Goal: Navigation & Orientation: Understand site structure

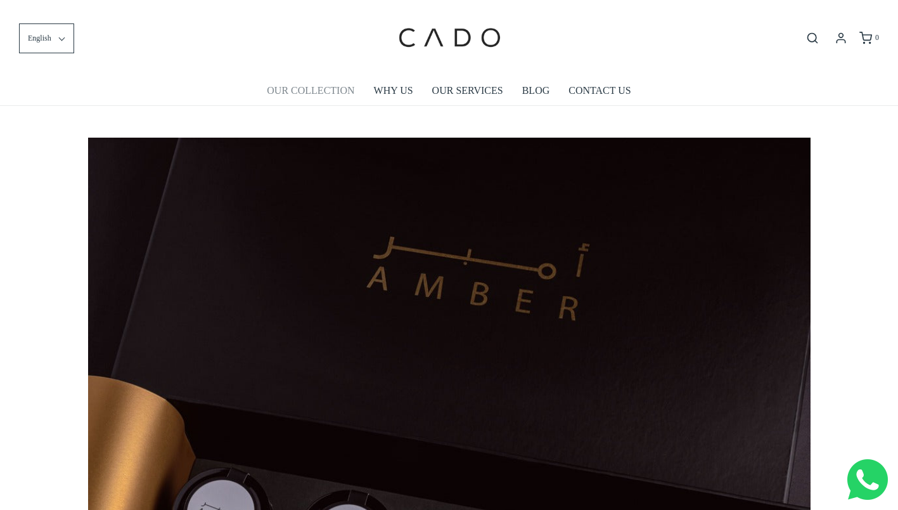
click at [314, 91] on link "OUR COLLECTION" at bounding box center [311, 90] width 88 height 29
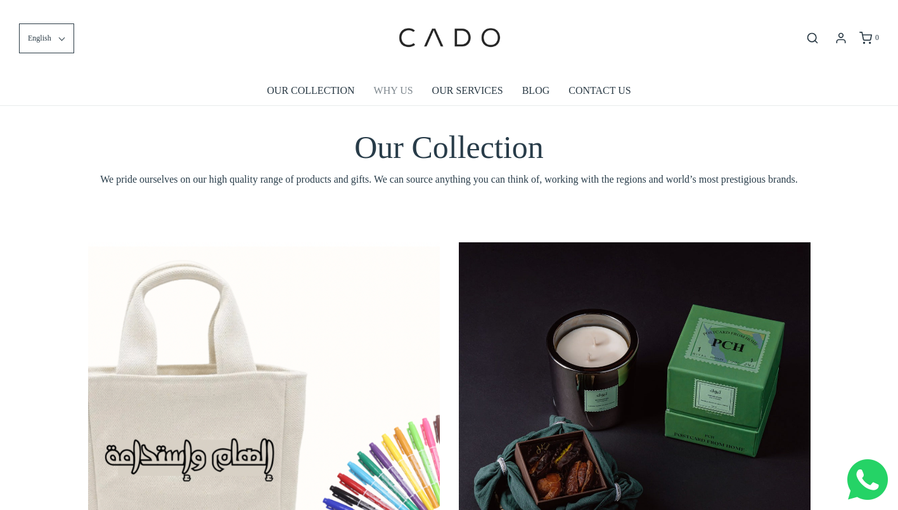
click at [392, 87] on link "WHY US" at bounding box center [393, 90] width 39 height 29
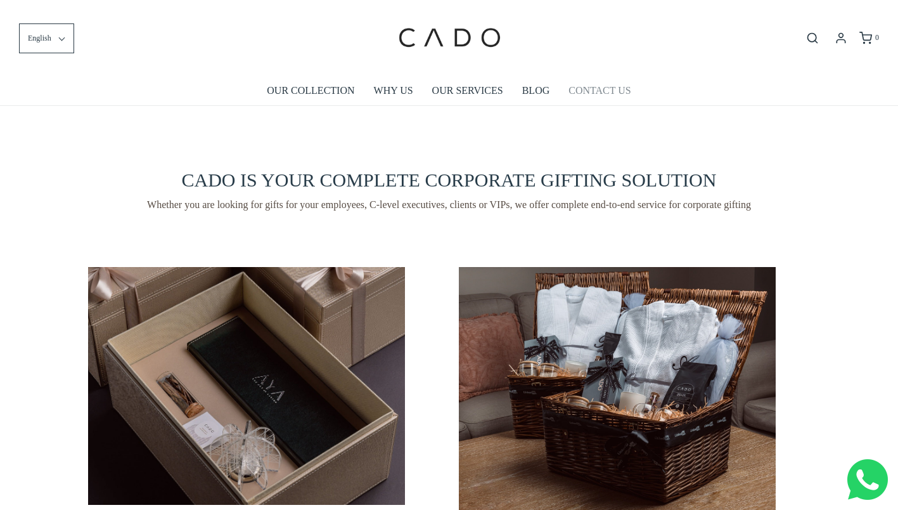
click at [576, 81] on link "CONTACT US" at bounding box center [600, 90] width 62 height 29
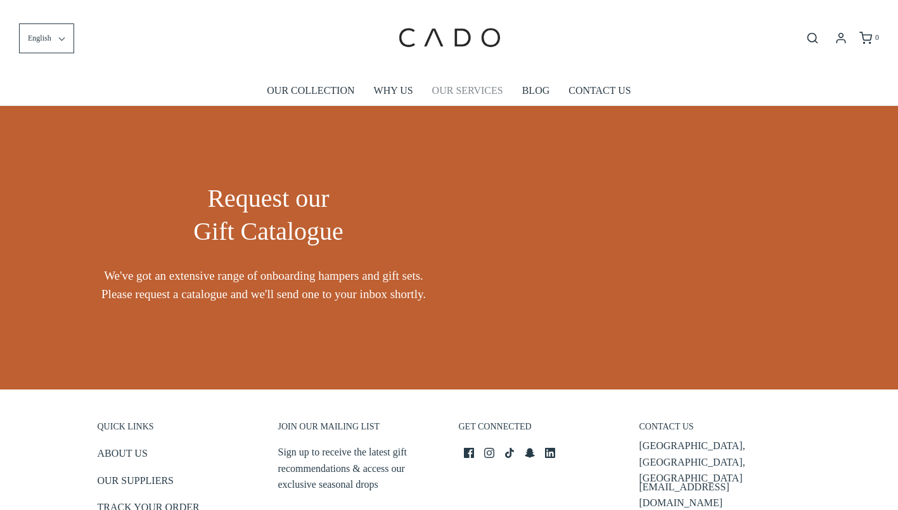
click at [458, 91] on link "OUR SERVICES" at bounding box center [467, 90] width 71 height 29
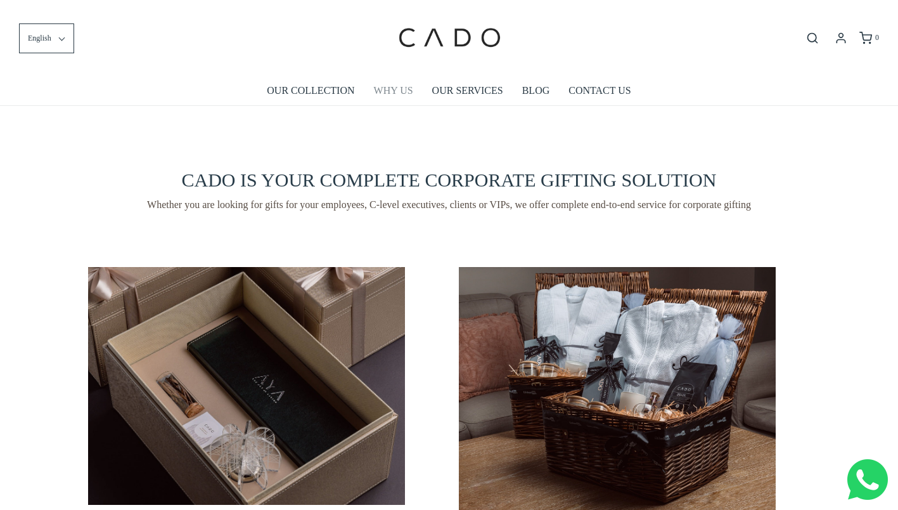
click at [390, 94] on link "WHY US" at bounding box center [393, 90] width 39 height 29
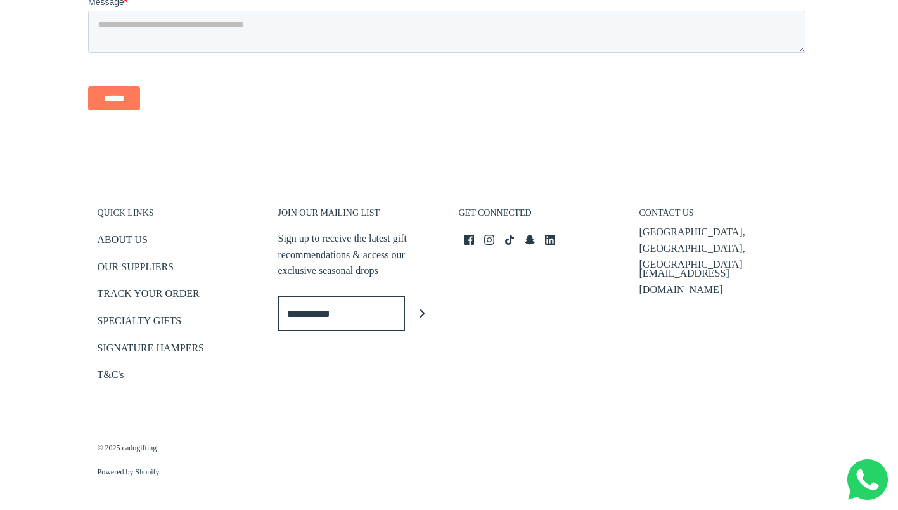
scroll to position [1833, 0]
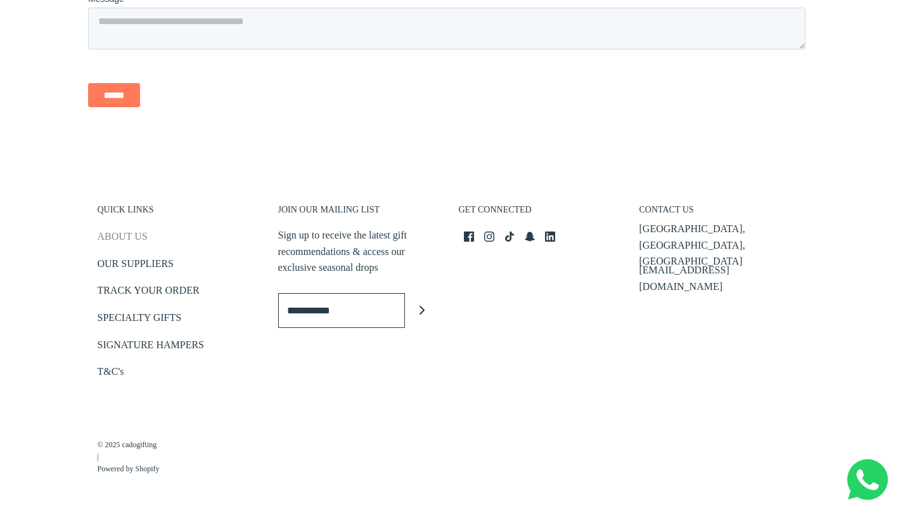
click at [141, 238] on link "ABOUT US" at bounding box center [123, 238] width 50 height 21
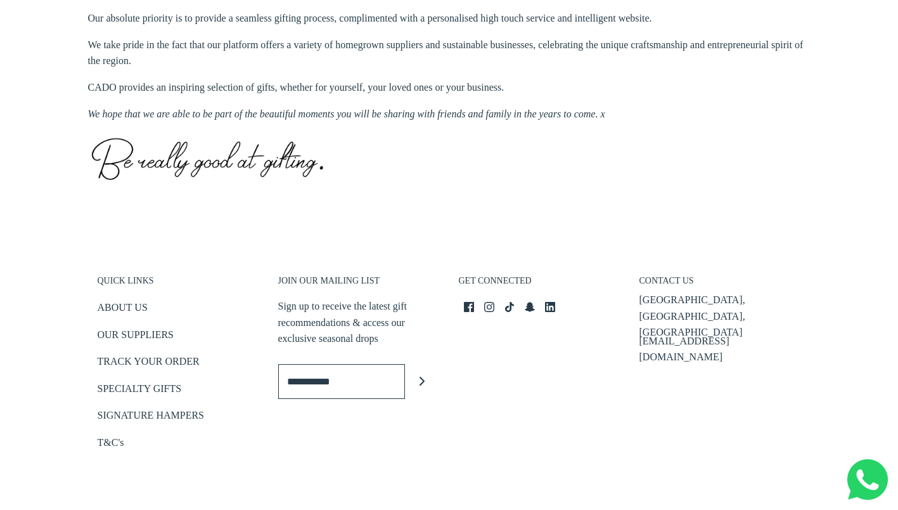
scroll to position [596, 0]
click at [137, 287] on h3 "QUICK LINKS" at bounding box center [179, 284] width 162 height 18
click at [131, 281] on h3 "QUICK LINKS" at bounding box center [179, 284] width 162 height 18
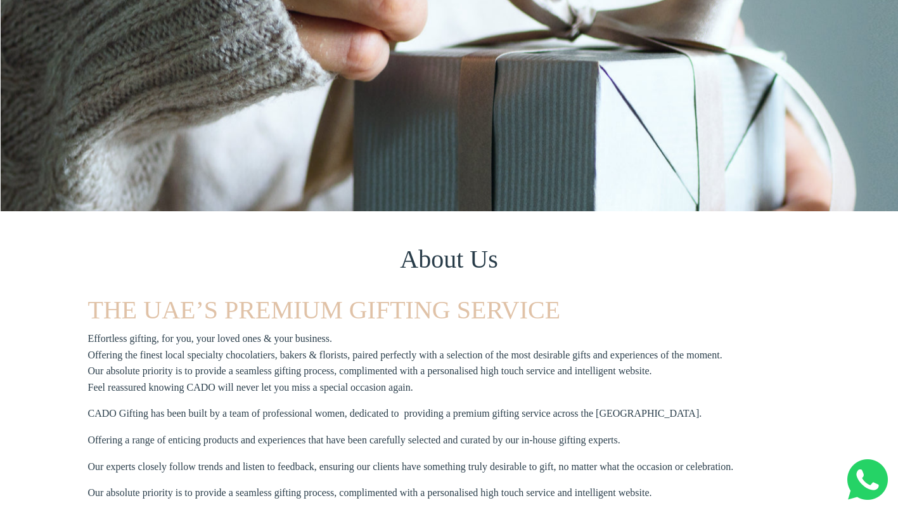
scroll to position [0, 0]
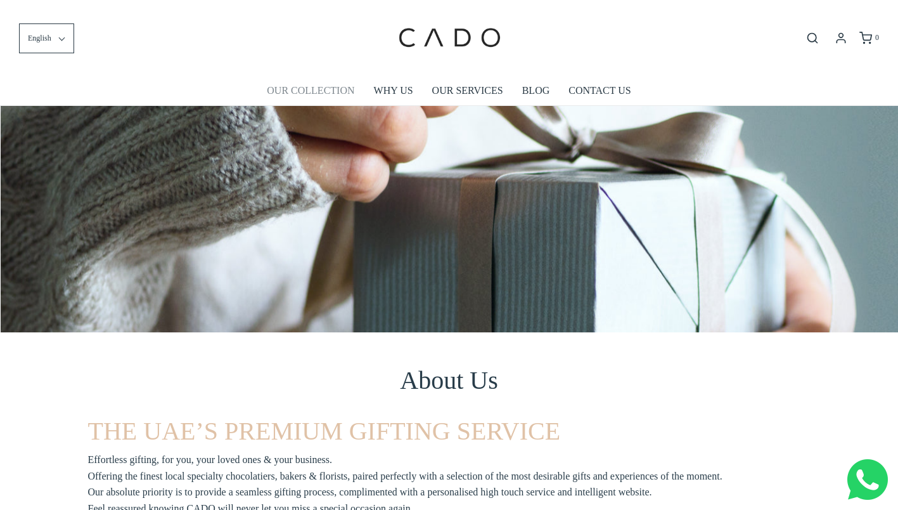
click at [327, 81] on link "OUR COLLECTION" at bounding box center [311, 90] width 88 height 29
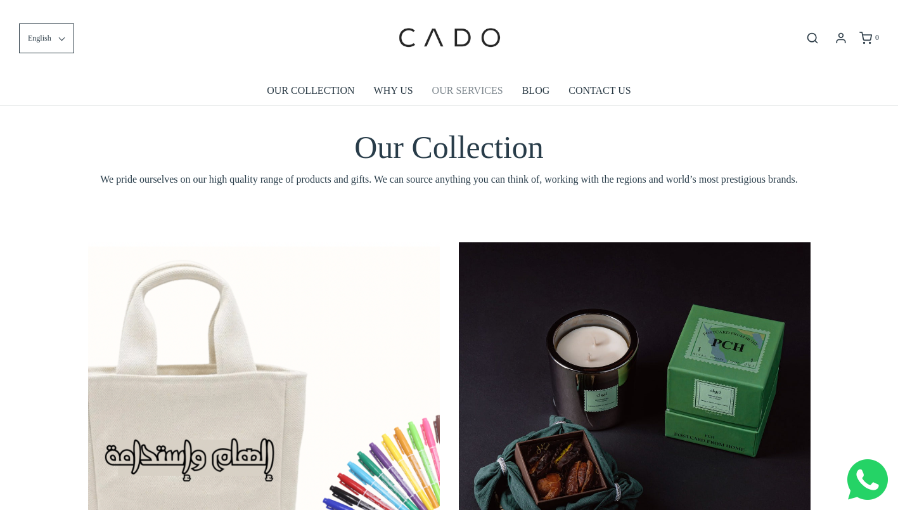
click at [455, 89] on link "OUR SERVICES" at bounding box center [467, 90] width 71 height 29
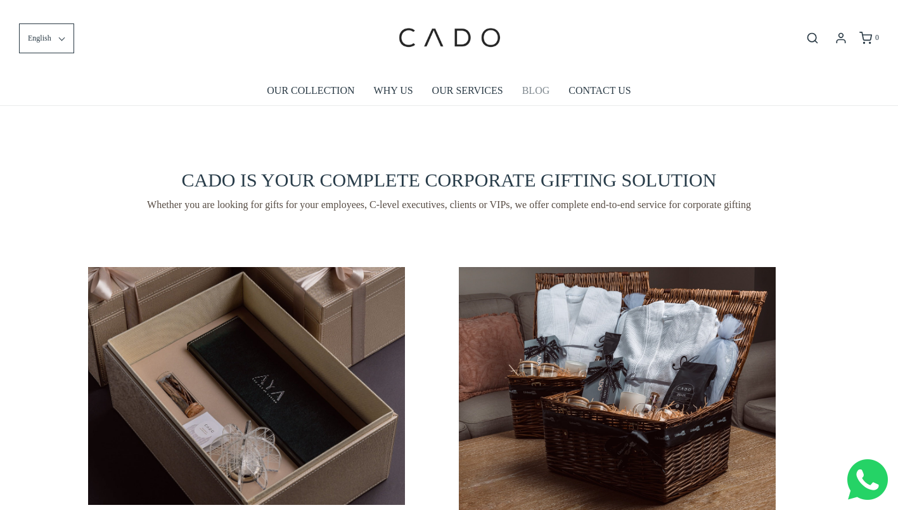
click at [545, 91] on link "BLOG" at bounding box center [536, 90] width 28 height 29
click at [600, 98] on link "CONTACT US" at bounding box center [600, 90] width 62 height 29
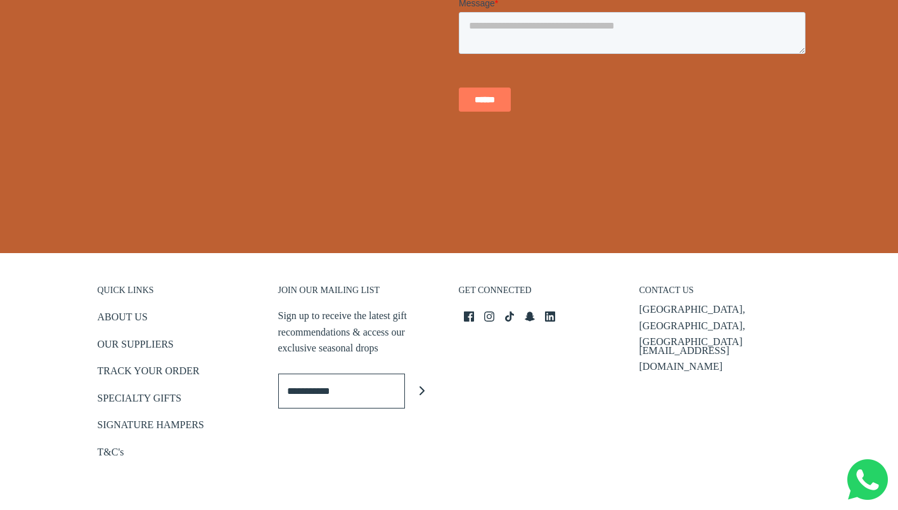
scroll to position [536, 0]
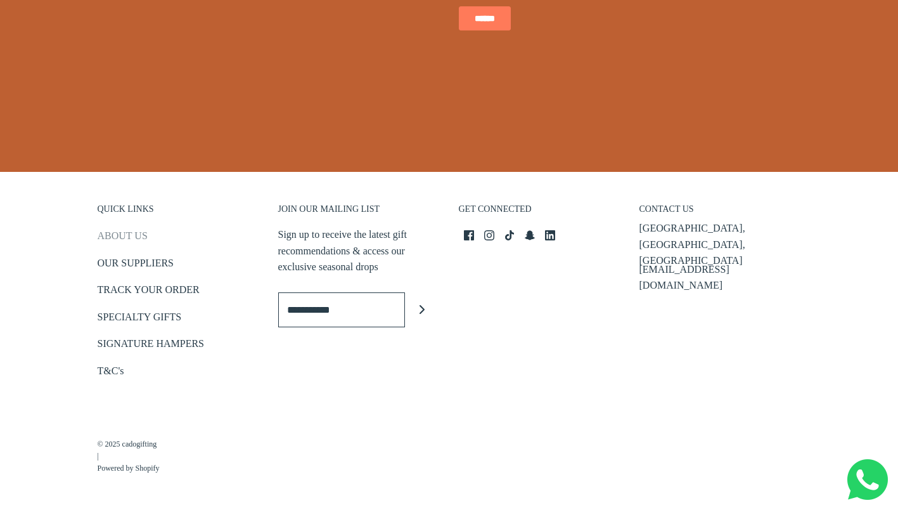
click at [119, 233] on link "ABOUT US" at bounding box center [123, 238] width 50 height 21
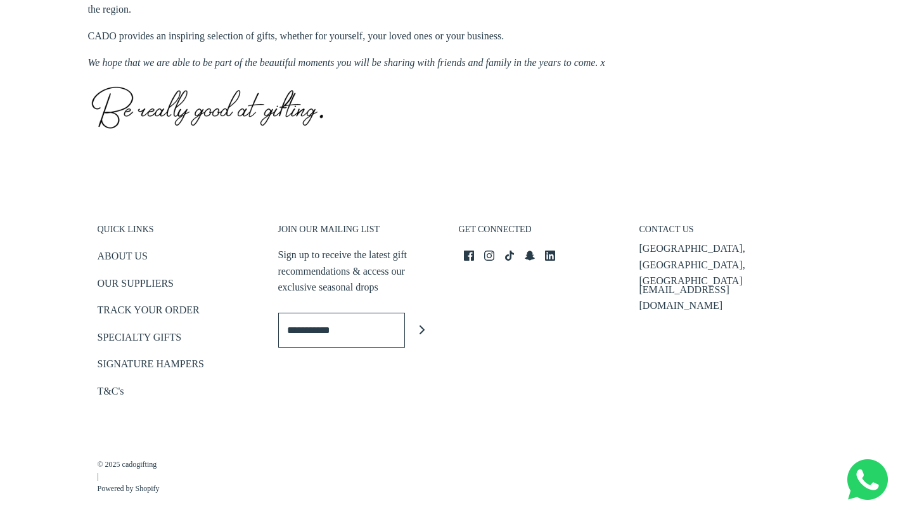
scroll to position [650, 0]
